Goal: Use online tool/utility: Utilize a website feature to perform a specific function

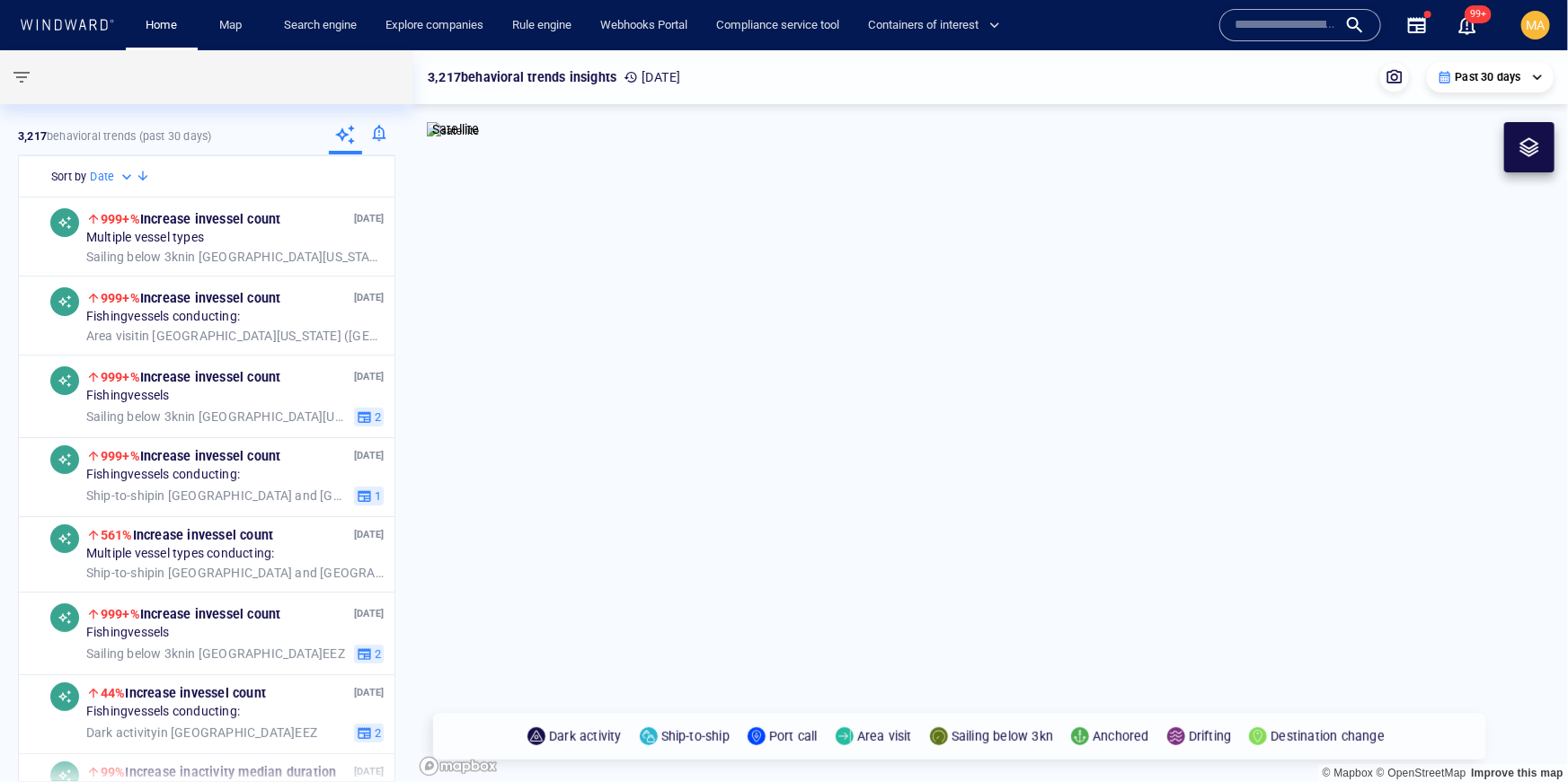
click at [1294, 41] on div at bounding box center [1300, 24] width 161 height 32
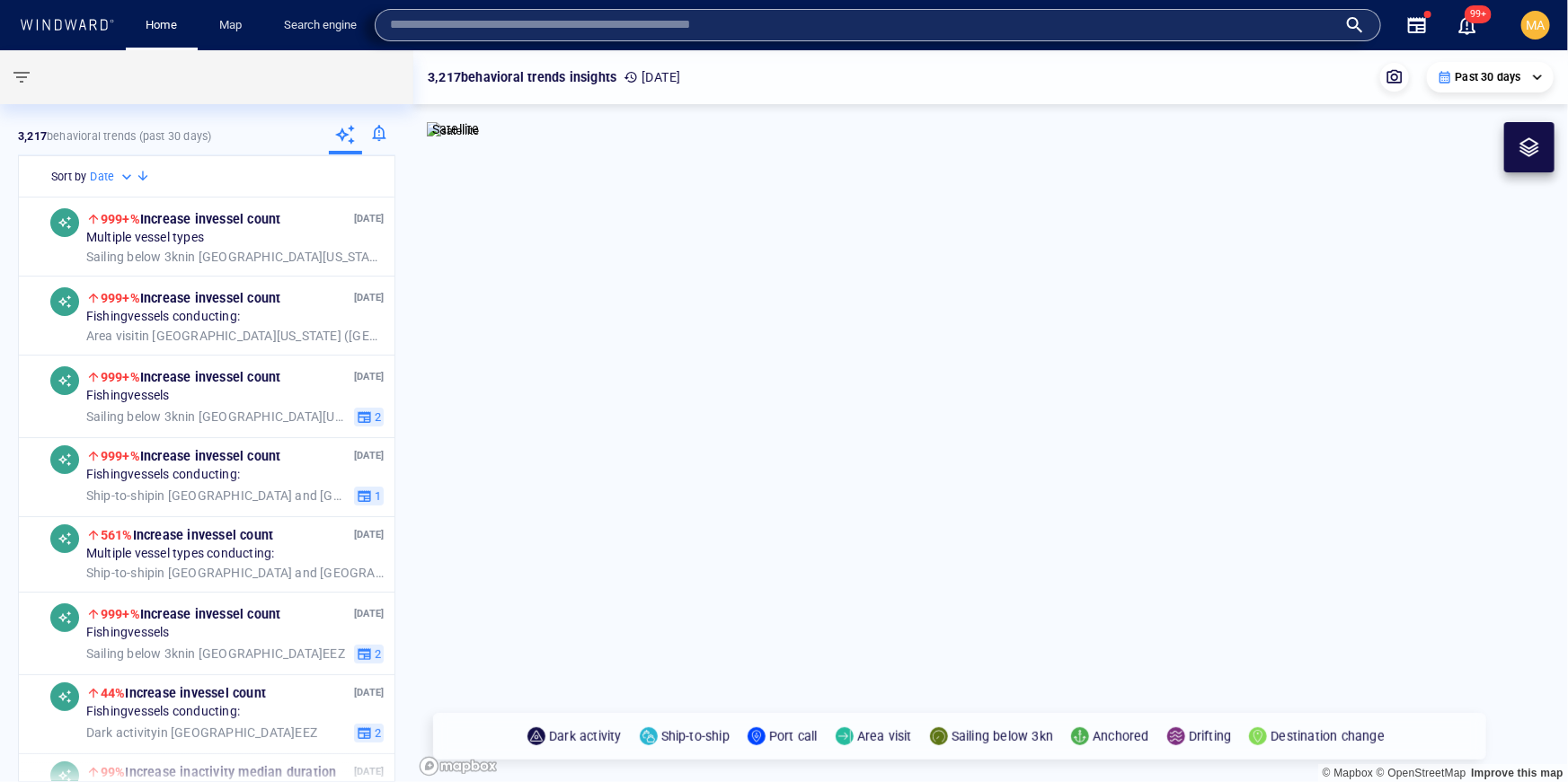
click at [1219, 20] on input "text" at bounding box center [863, 25] width 947 height 27
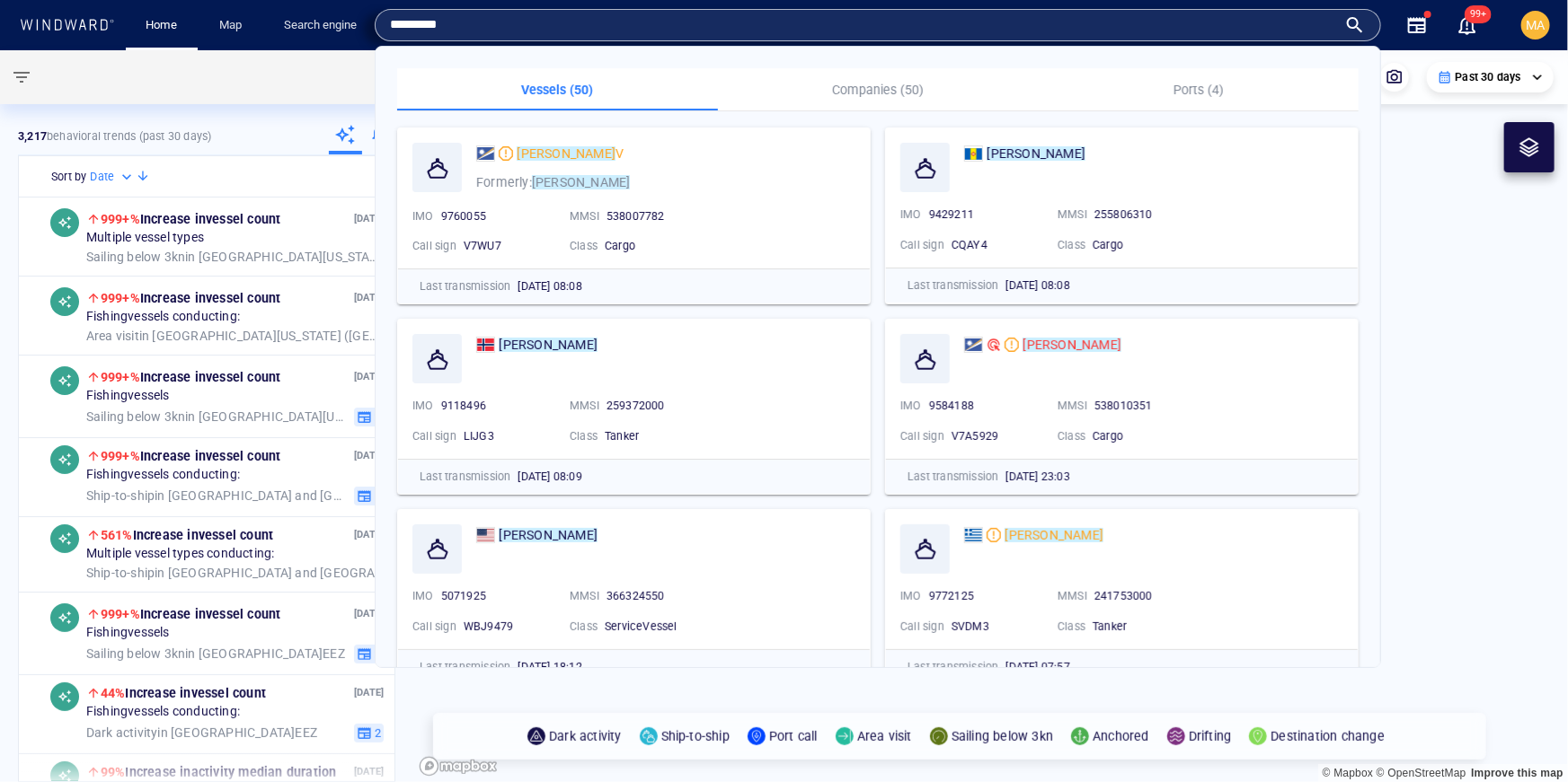
type input "*********"
click at [1057, 537] on mark "[PERSON_NAME]" at bounding box center [1053, 535] width 98 height 14
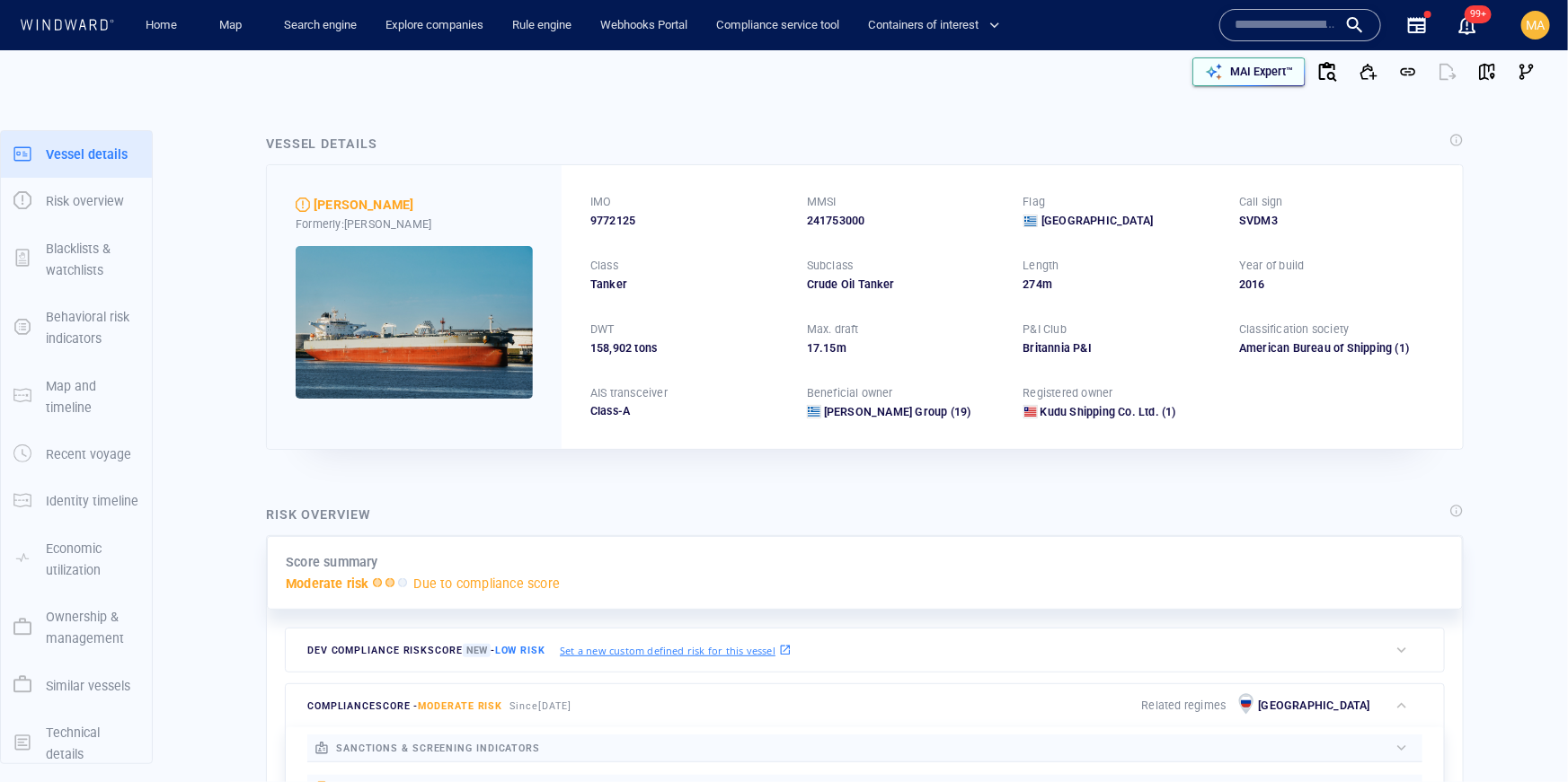
click at [1238, 64] on p "MAI Expert™" at bounding box center [1261, 71] width 63 height 16
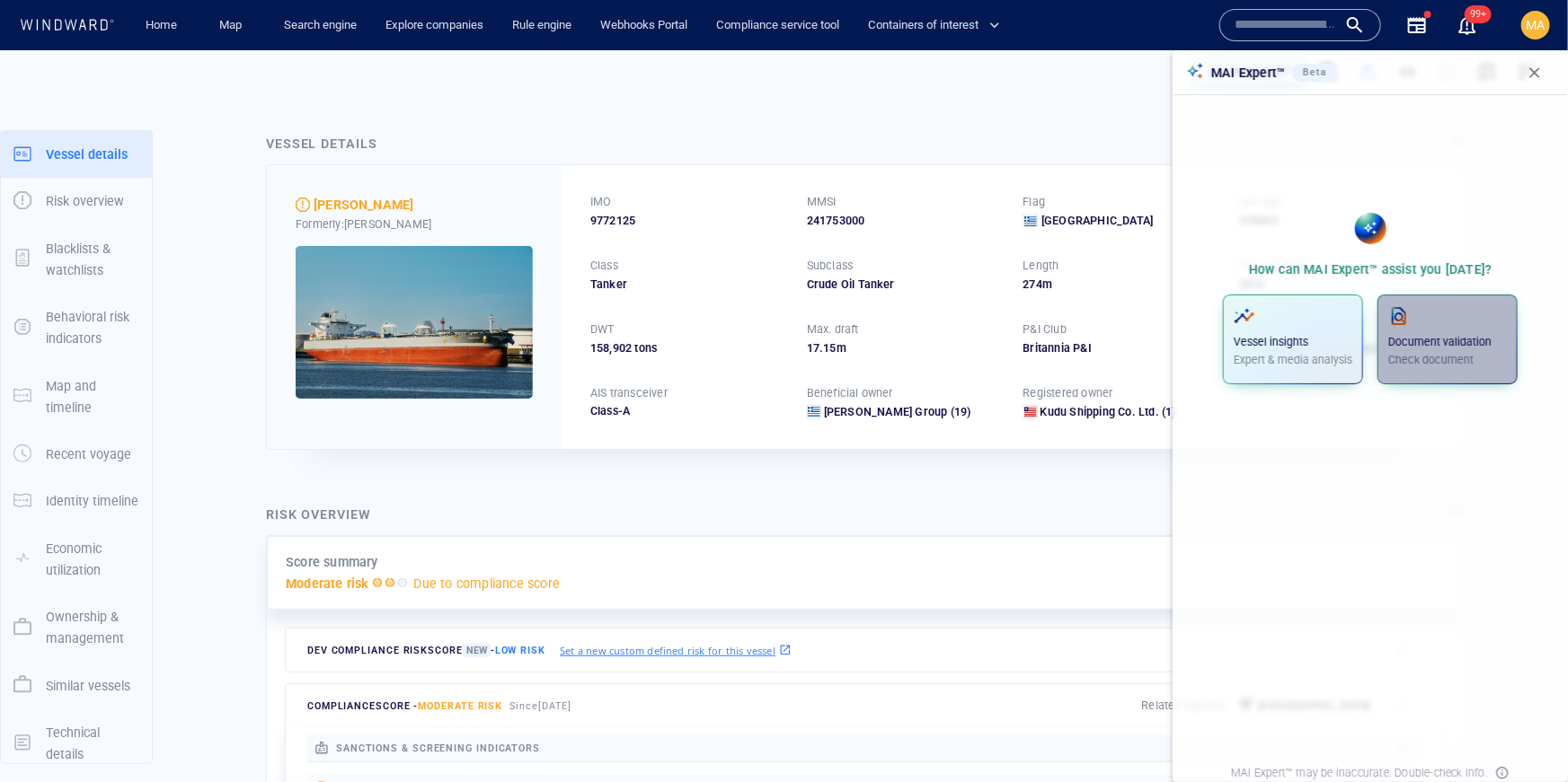
click at [1467, 337] on p "Document validation" at bounding box center [1446, 342] width 119 height 16
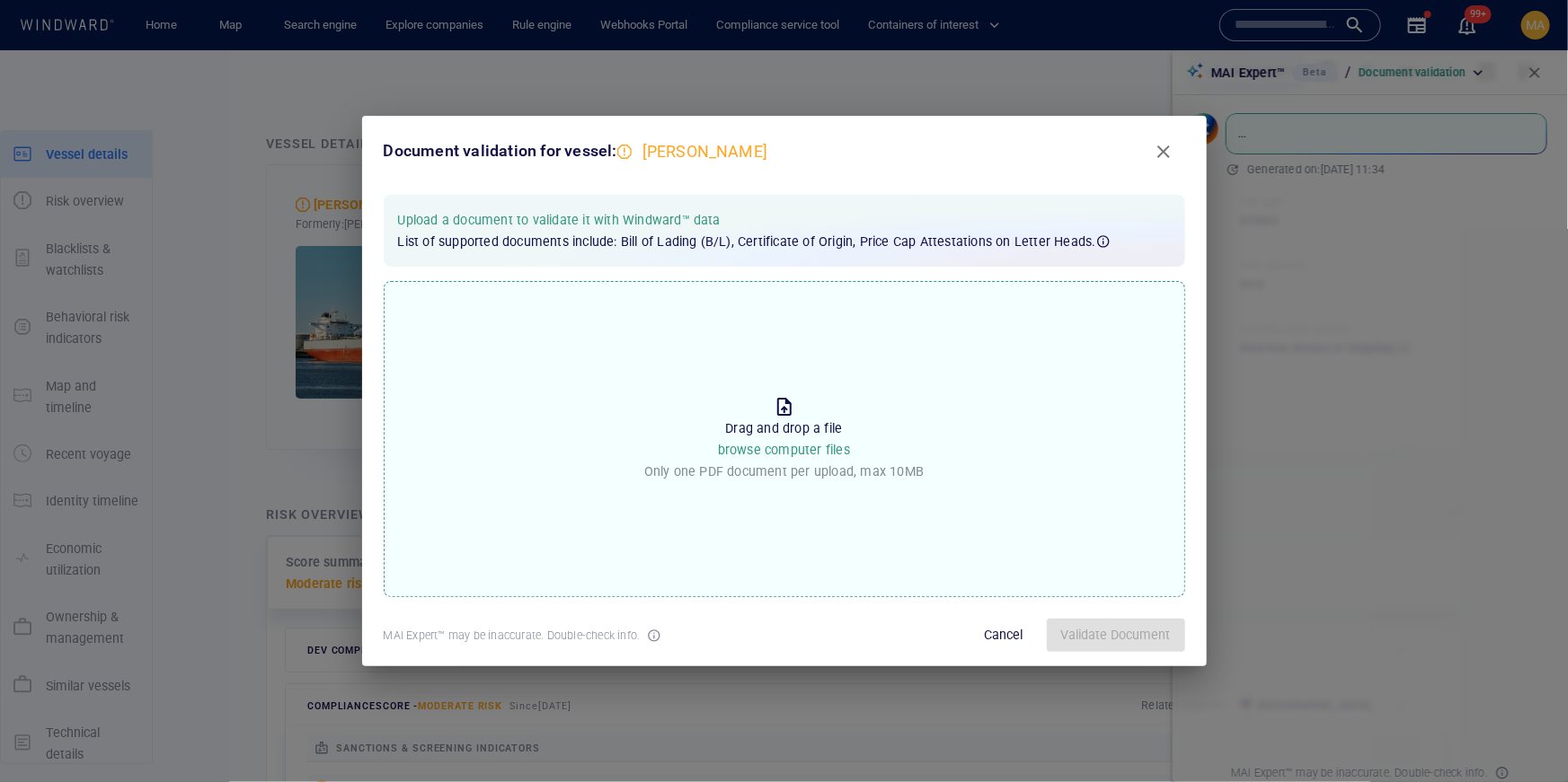
click at [794, 406] on icon at bounding box center [784, 406] width 21 height 21
click at [0, 0] on input "Drop the file to proceed Drag and drop a file browse computer files Only one PD…" at bounding box center [0, 0] width 0 height 0
click at [1123, 640] on span "Validate Document" at bounding box center [1116, 635] width 110 height 22
